Goal: Task Accomplishment & Management: Complete application form

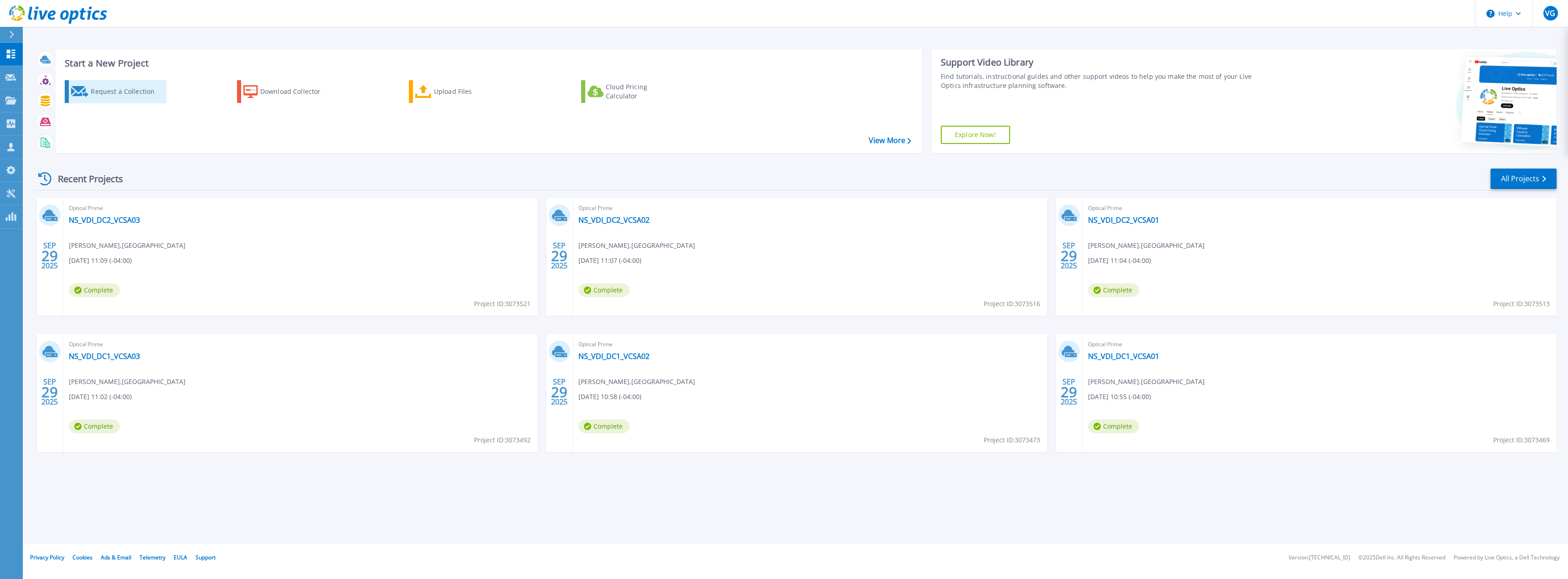
click at [102, 92] on div "Request a Collection" at bounding box center [127, 92] width 73 height 18
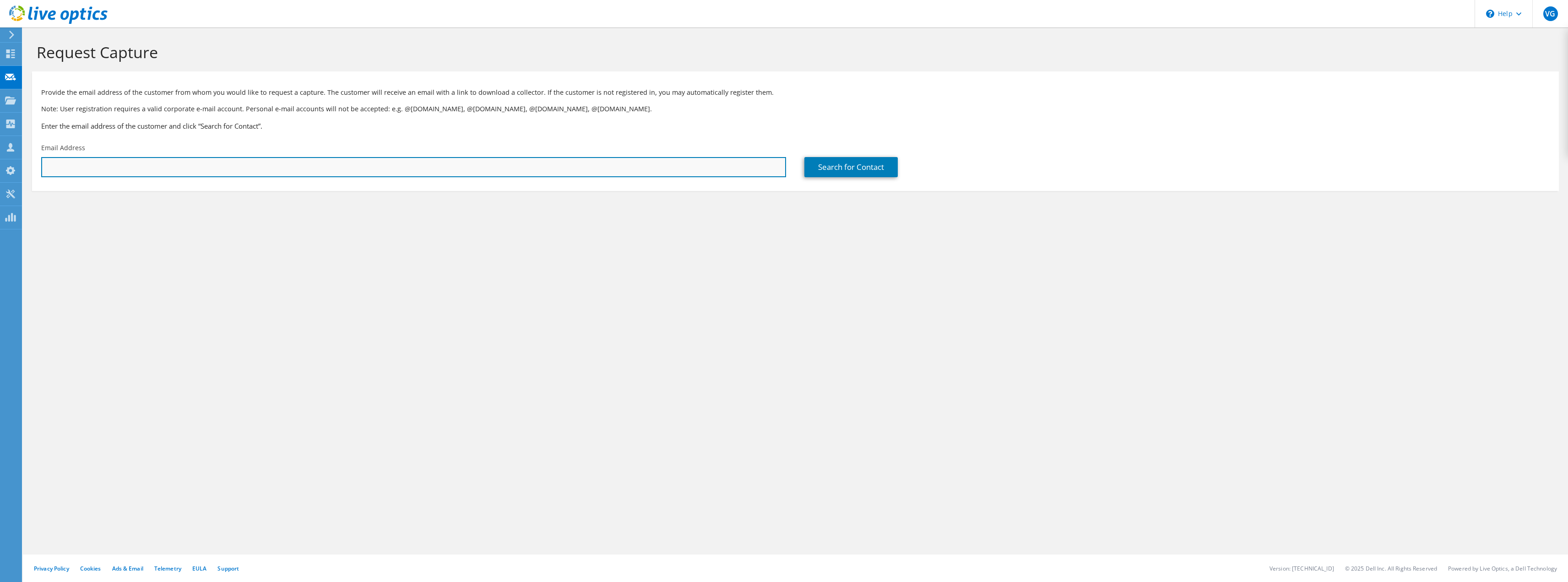
click at [628, 165] on input "text" at bounding box center [413, 167] width 745 height 20
type input "Adam.Davis@northside.com"
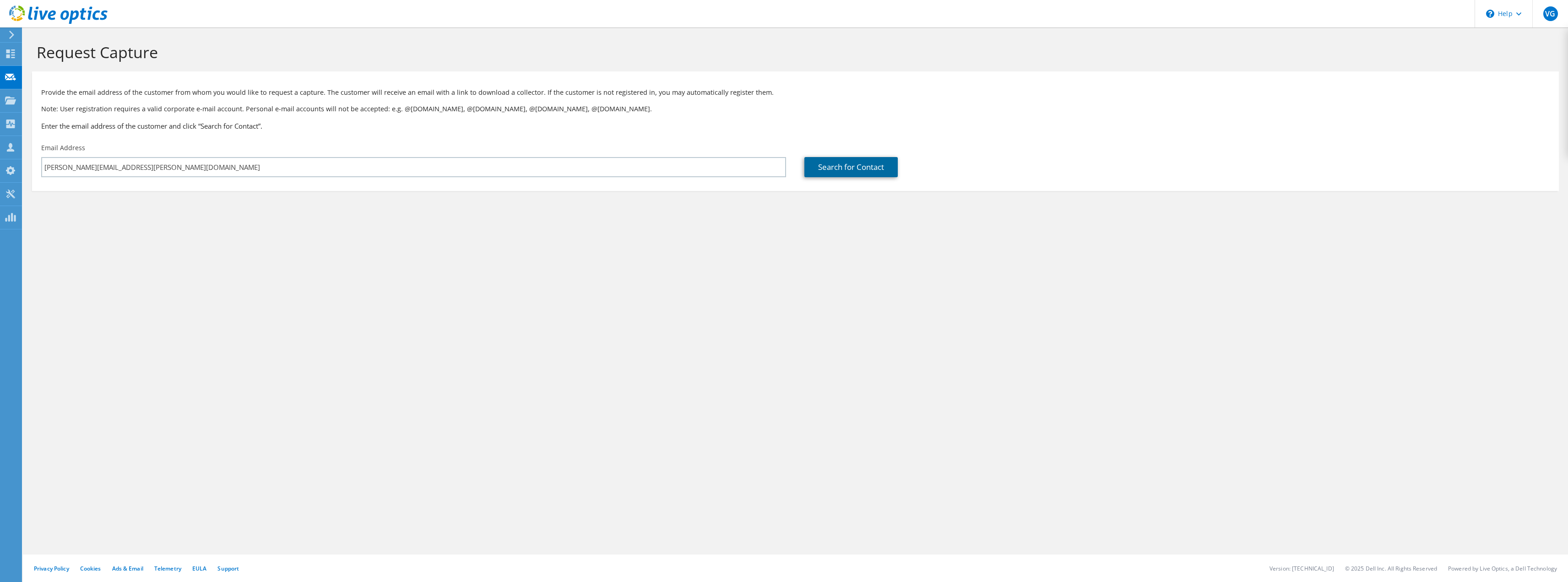
click at [831, 165] on link "Search for Contact" at bounding box center [851, 167] width 94 height 20
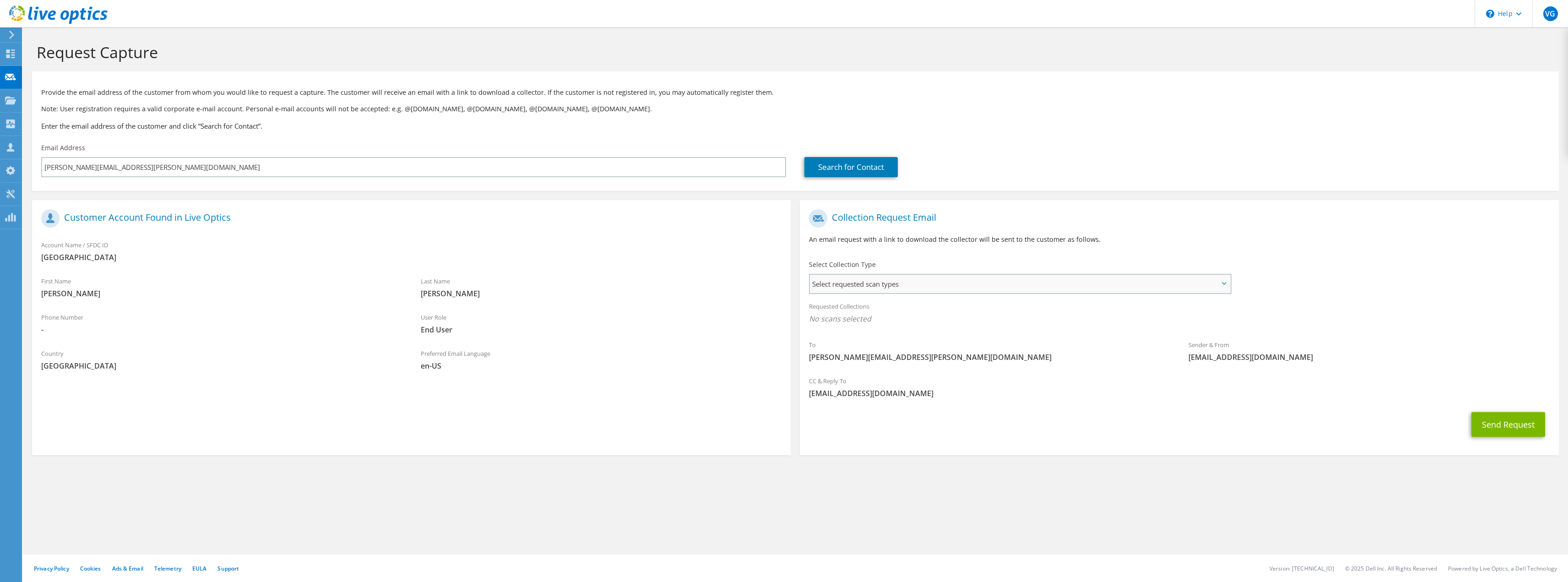
click at [1067, 278] on span "Select requested scan types" at bounding box center [1020, 284] width 420 height 18
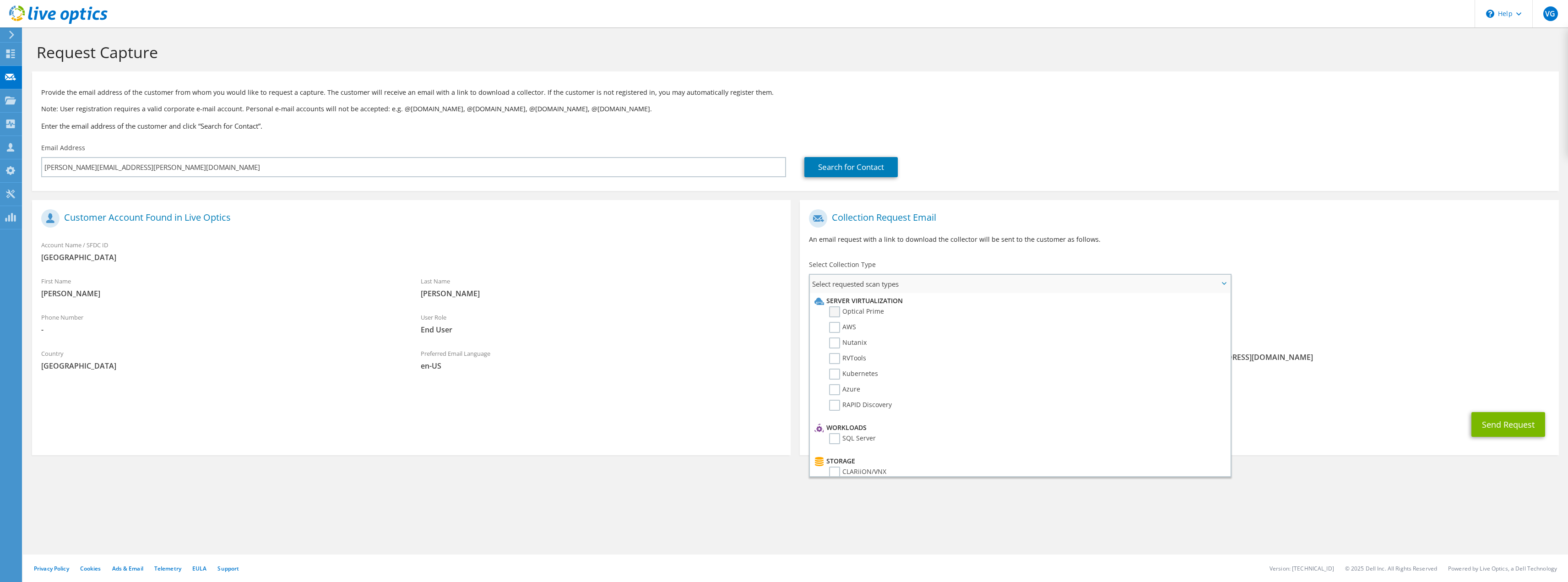
click at [834, 315] on label "Optical Prime" at bounding box center [856, 312] width 55 height 11
click at [0, 0] on input "Optical Prime" at bounding box center [0, 0] width 0 height 0
click at [839, 410] on label "NetApp" at bounding box center [847, 413] width 37 height 11
click at [0, 0] on input "NetApp" at bounding box center [0, 0] width 0 height 0
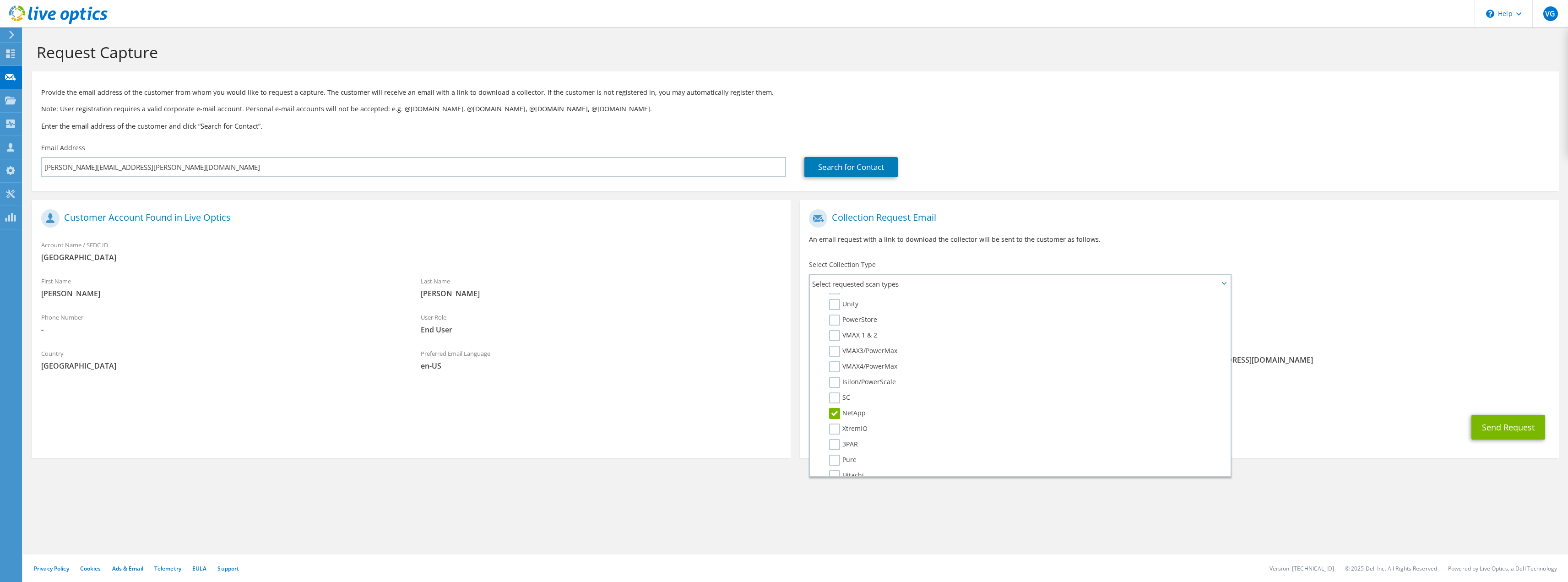
click at [1385, 333] on div "Requested Collections No scans selected Optical Prime NetApp" at bounding box center [1179, 315] width 759 height 37
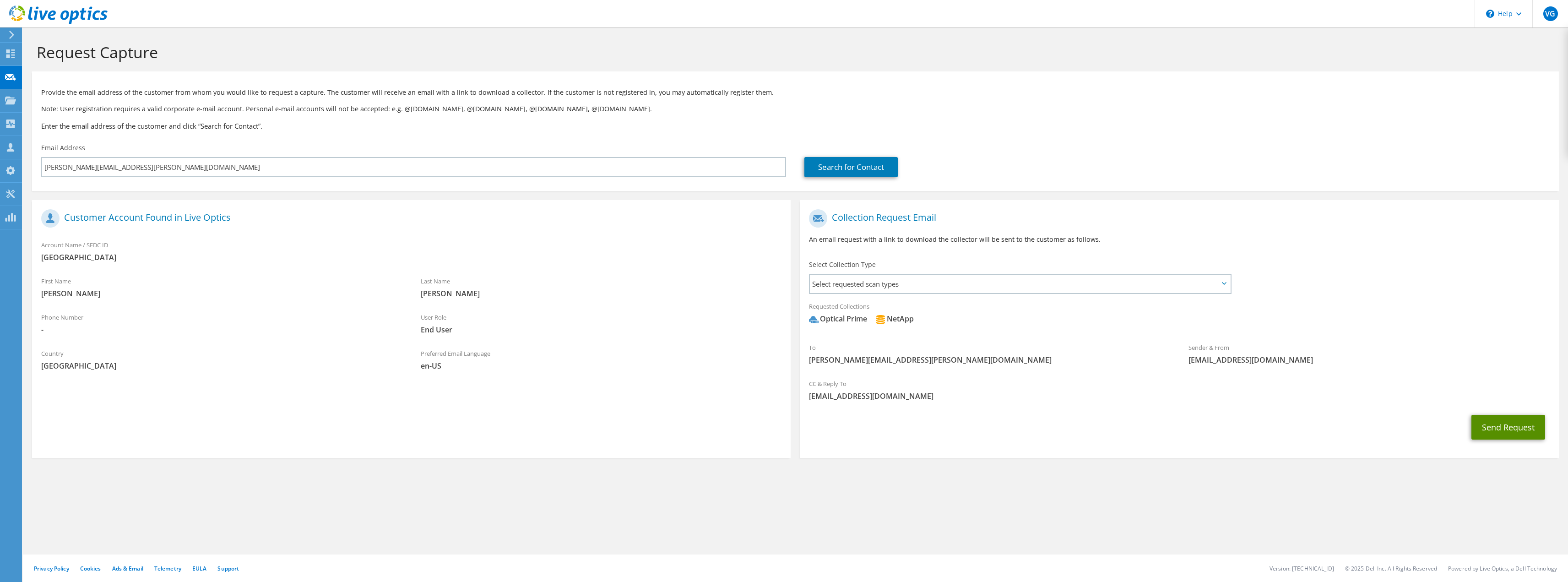
click at [1517, 422] on button "Send Request" at bounding box center [1508, 427] width 74 height 24
